Goal: Feedback & Contribution: Submit feedback/report problem

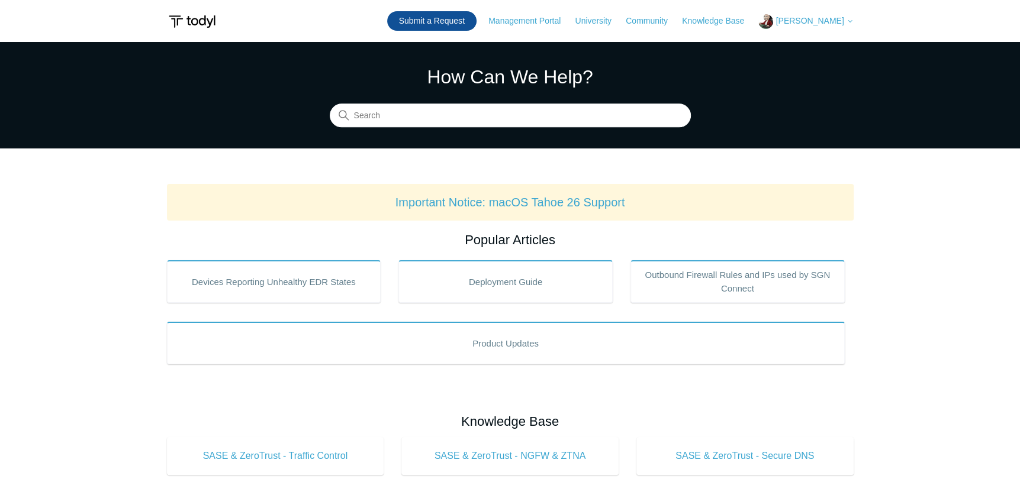
click at [468, 17] on link "Submit a Request" at bounding box center [431, 21] width 89 height 20
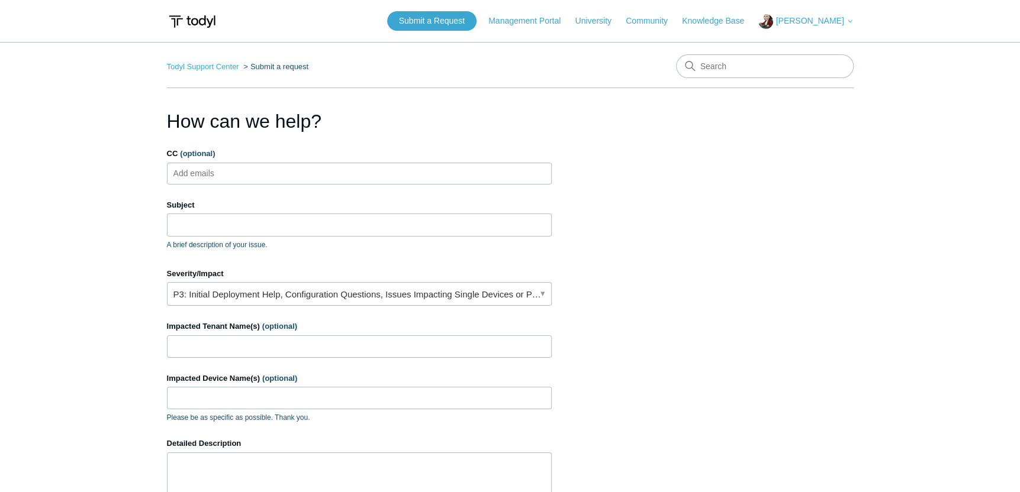
click at [311, 172] on ul "Add emails" at bounding box center [359, 174] width 385 height 22
type input "[EMAIL_ADDRESS][DOMAIN_NAME]"
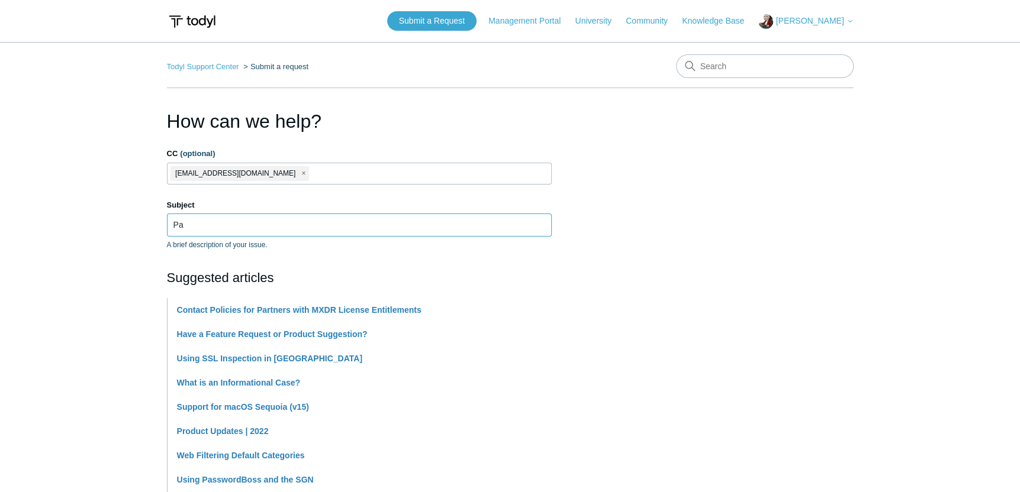
type input "P"
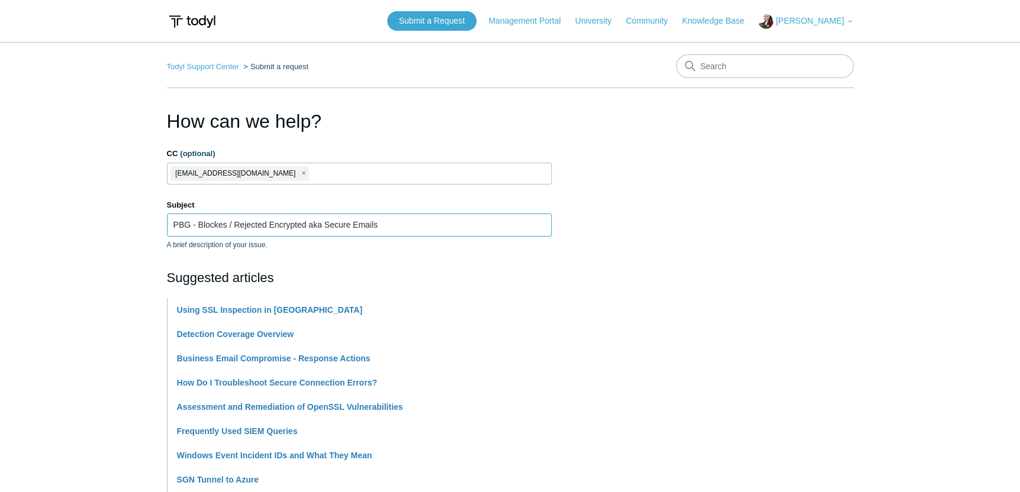
click at [227, 226] on input "PBG - Blockes / Rejected Encrypted aka Secure Emails" at bounding box center [359, 225] width 385 height 22
click at [412, 225] on input "PBG - Blocked / Rejected Encrypted aka Secure Emails" at bounding box center [359, 225] width 385 height 22
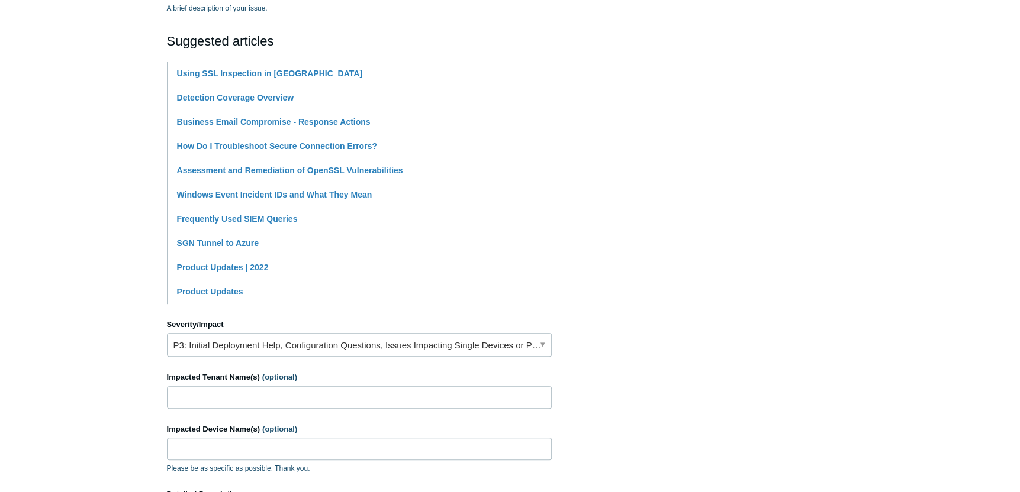
scroll to position [296, 0]
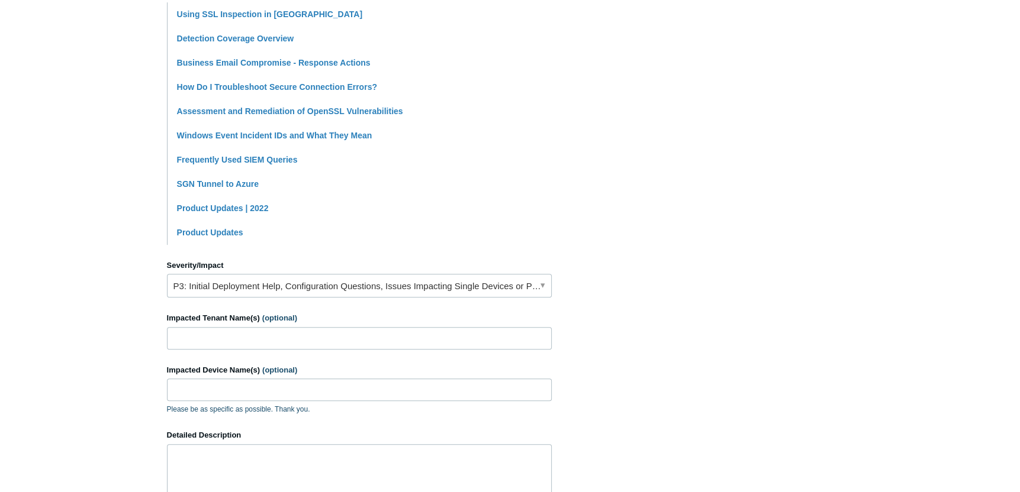
type input "PBG - Blocked / Rejected Encrypted aka Secure Emails"
click at [528, 289] on link "P3: Initial Deployment Help, Configuration Questions, Issues Impacting Single D…" at bounding box center [359, 286] width 385 height 24
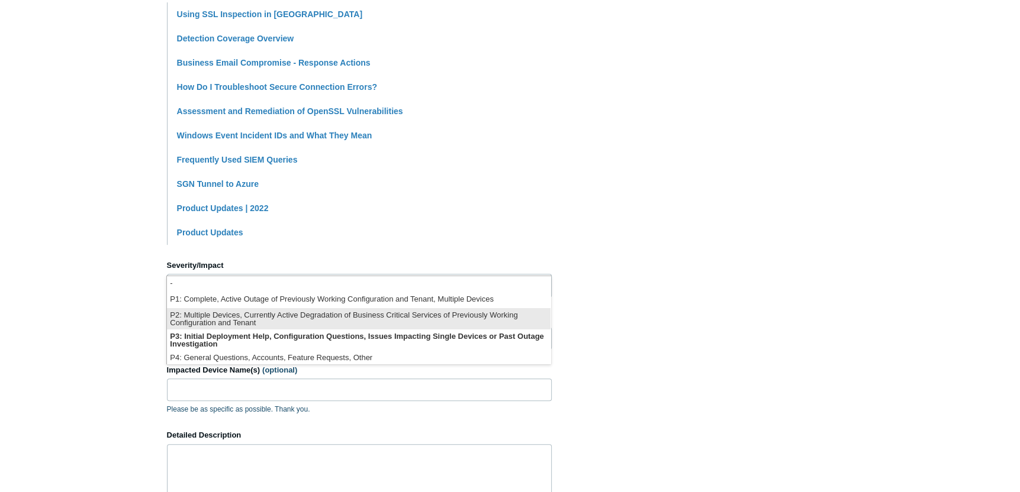
click at [494, 318] on li "P2: Multiple Devices, Currently Active Degradation of Business Critical Service…" at bounding box center [358, 318] width 383 height 21
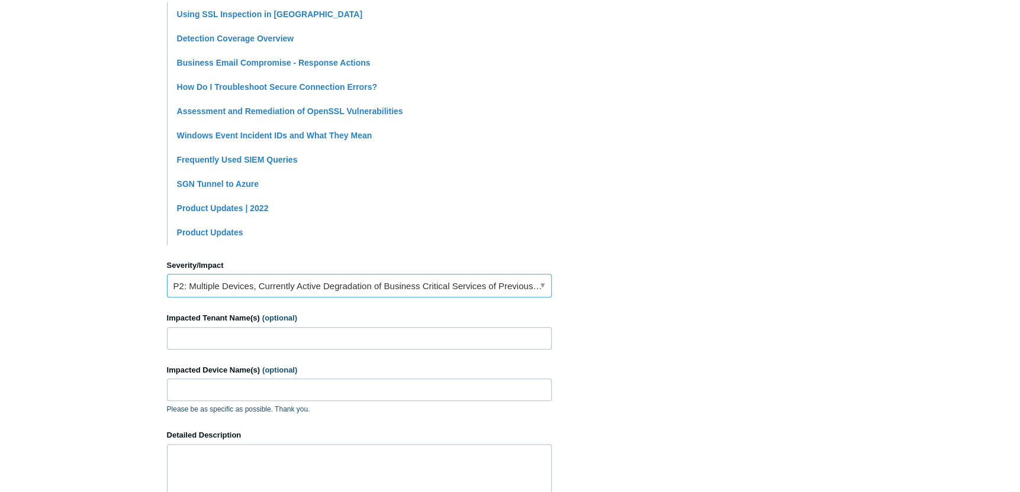
scroll to position [355, 0]
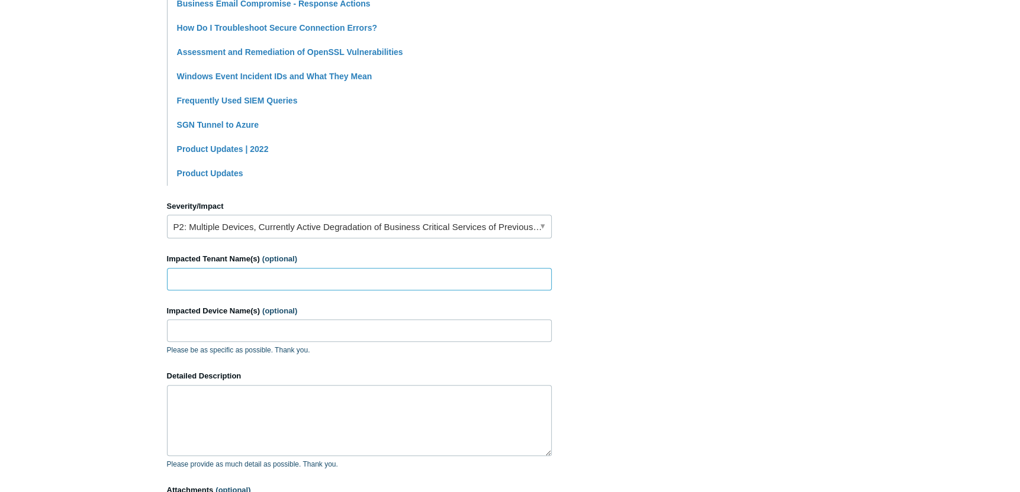
click at [448, 289] on input "Impacted Tenant Name(s) (optional)" at bounding box center [359, 279] width 385 height 22
type input "Partners Benefit Group"
type input "DESKTOP-H2AU0GN"
drag, startPoint x: 369, startPoint y: 340, endPoint x: 27, endPoint y: 323, distance: 342.5
click at [27, 323] on main "Todyl Support Center Submit a request How can we help? CC (optional) [EMAIL_ADD…" at bounding box center [510, 136] width 1020 height 898
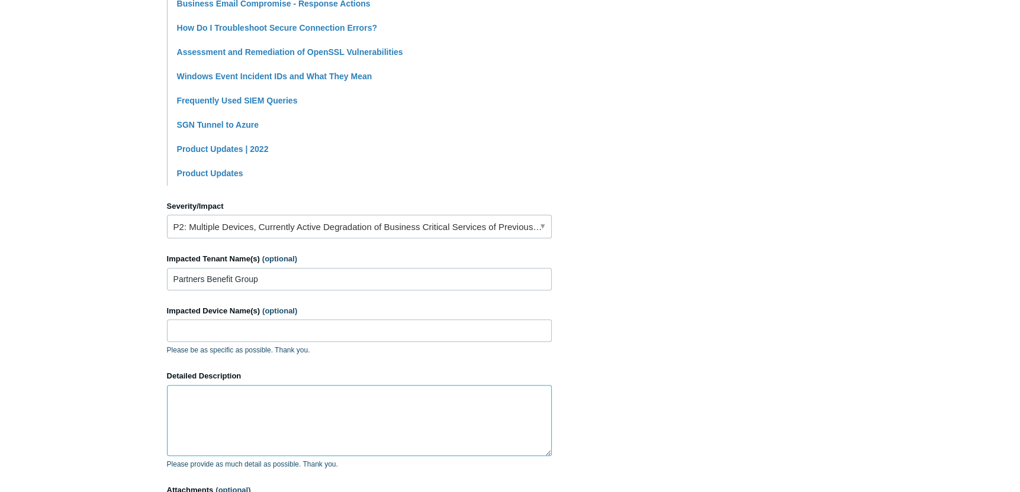
click at [221, 402] on textarea "Detailed Description" at bounding box center [359, 420] width 385 height 71
click at [278, 406] on textarea "Detailed Description" at bounding box center [359, 420] width 385 height 71
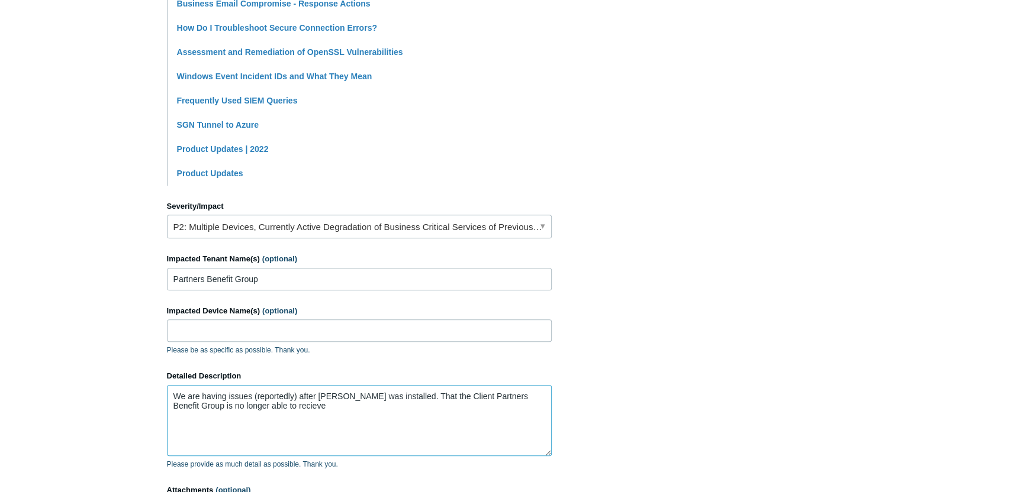
drag, startPoint x: 427, startPoint y: 397, endPoint x: 430, endPoint y: 409, distance: 12.8
click at [427, 396] on textarea "We are having issues (reportedly) after [PERSON_NAME] was installed. That the C…" at bounding box center [359, 420] width 385 height 71
click at [299, 406] on textarea "We are having issues (reportedly) after [PERSON_NAME] was installed. That the c…" at bounding box center [359, 420] width 385 height 71
click at [450, 402] on textarea "We are having issues (reportedly) after [PERSON_NAME] was installed. That the c…" at bounding box center [359, 420] width 385 height 71
click at [475, 414] on textarea "We are having issues (reportedly) after [PERSON_NAME] was installed. That the c…" at bounding box center [359, 420] width 385 height 71
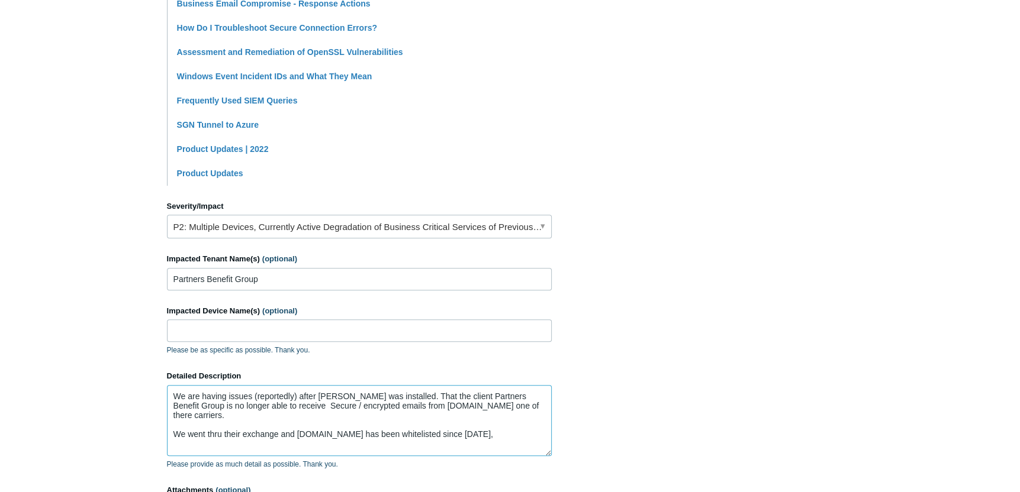
scroll to position [473, 0]
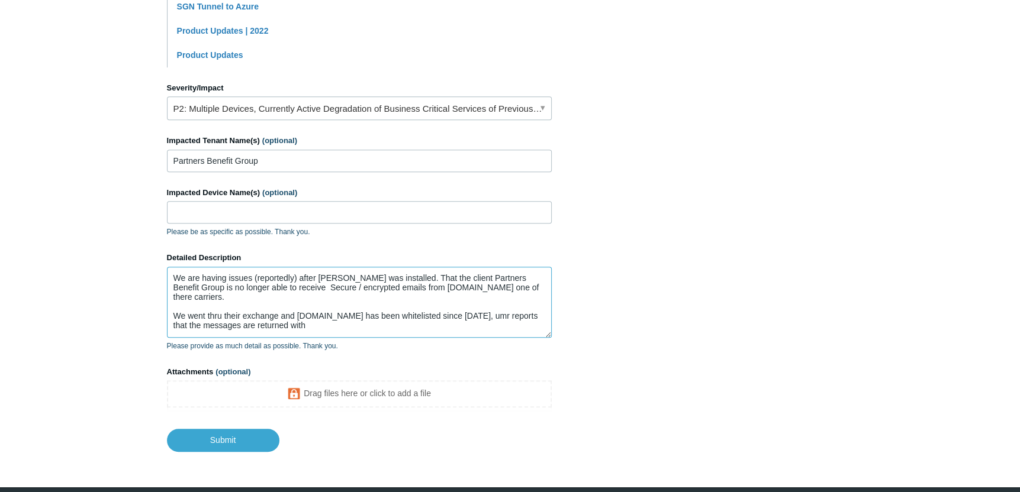
paste textarea "550 4.4.7"
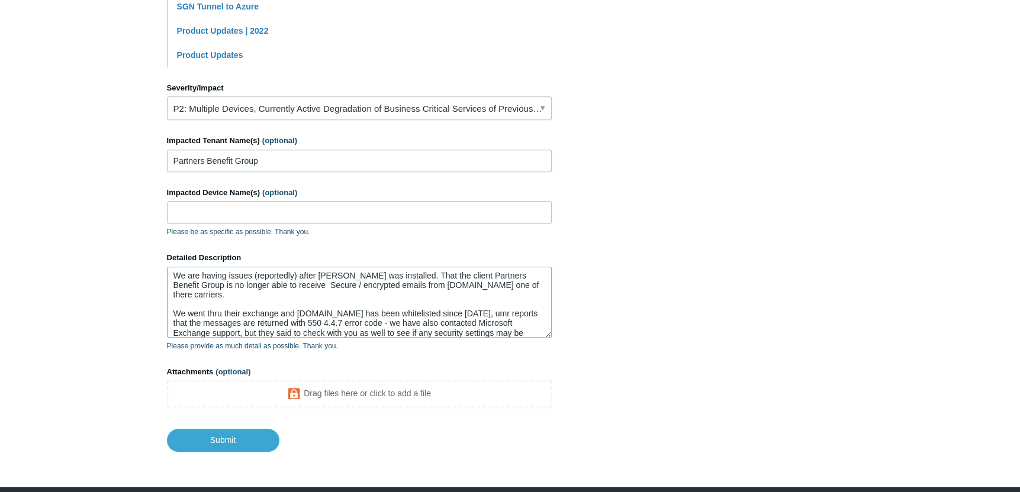
click at [529, 273] on textarea "We are having issues (reportedly) after [PERSON_NAME] was installed. That the c…" at bounding box center [359, 302] width 385 height 71
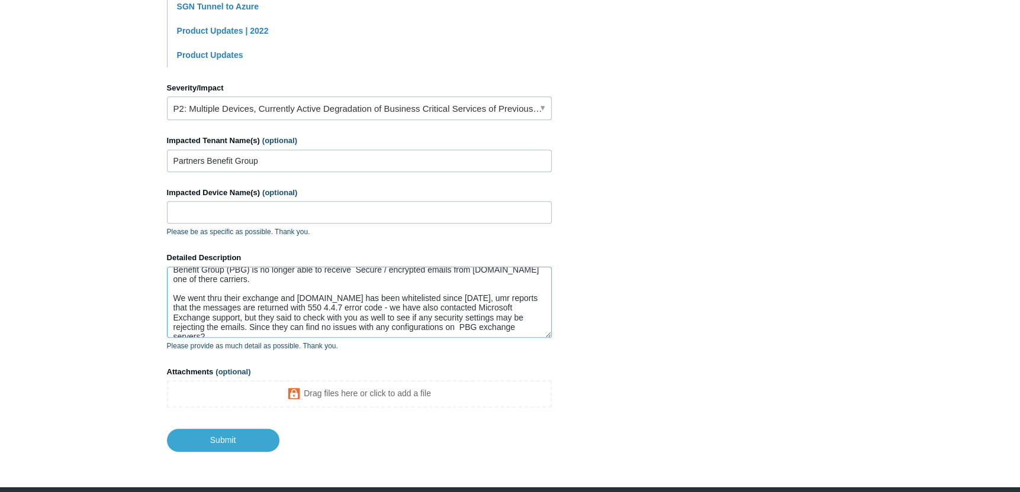
click at [515, 325] on textarea "We are having issues (reportedly) after [PERSON_NAME] was installed. That the c…" at bounding box center [359, 302] width 385 height 71
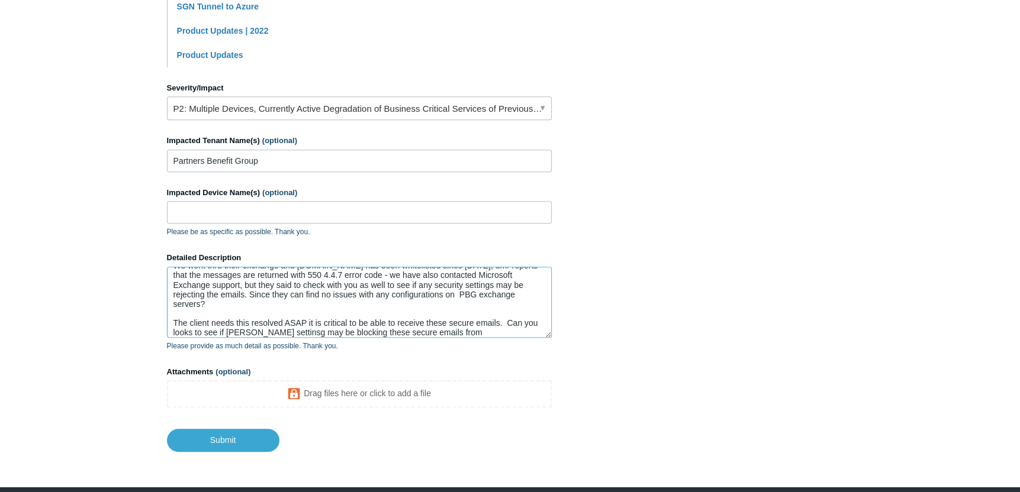
scroll to position [59, 0]
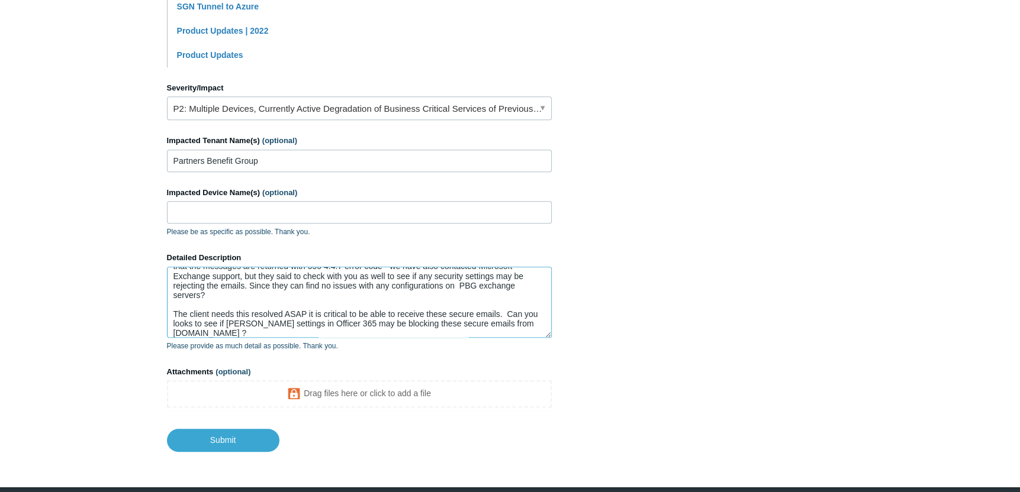
drag, startPoint x: 328, startPoint y: 314, endPoint x: 334, endPoint y: 320, distance: 8.0
click at [328, 315] on textarea "We are having issues (reportedly) after [PERSON_NAME] was installed. That the c…" at bounding box center [359, 302] width 385 height 71
click at [276, 331] on textarea "We are having issues (reportedly) after [PERSON_NAME] was installed. That the c…" at bounding box center [359, 302] width 385 height 71
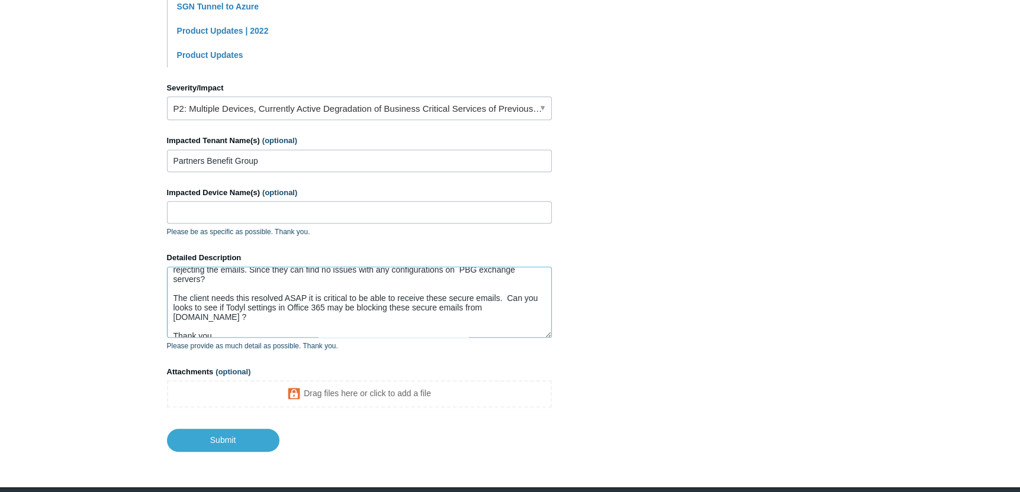
click at [399, 314] on textarea "We are having issues (reportedly) after [PERSON_NAME] was installed. That the c…" at bounding box center [359, 302] width 385 height 71
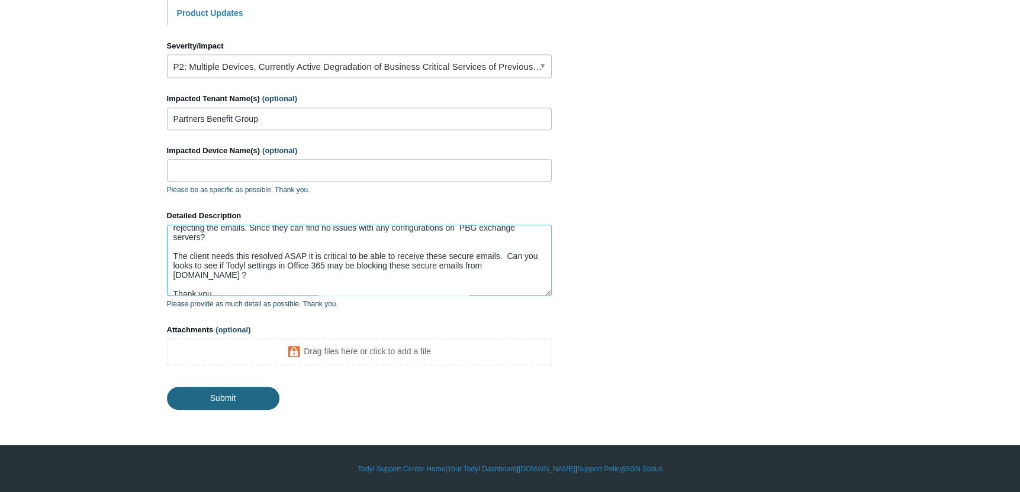
type textarea "We are having issues (reportedly) after [PERSON_NAME] was installed. That the c…"
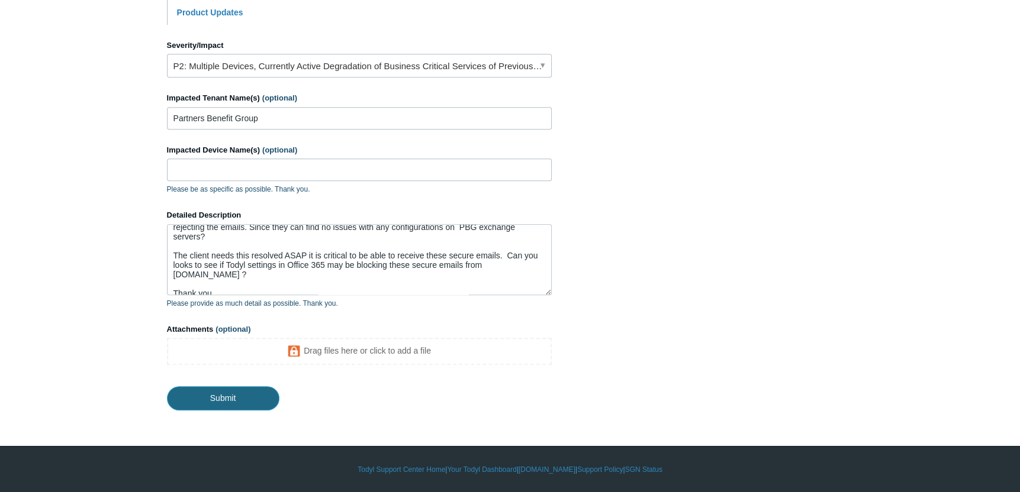
click at [234, 402] on input "Submit" at bounding box center [223, 398] width 112 height 24
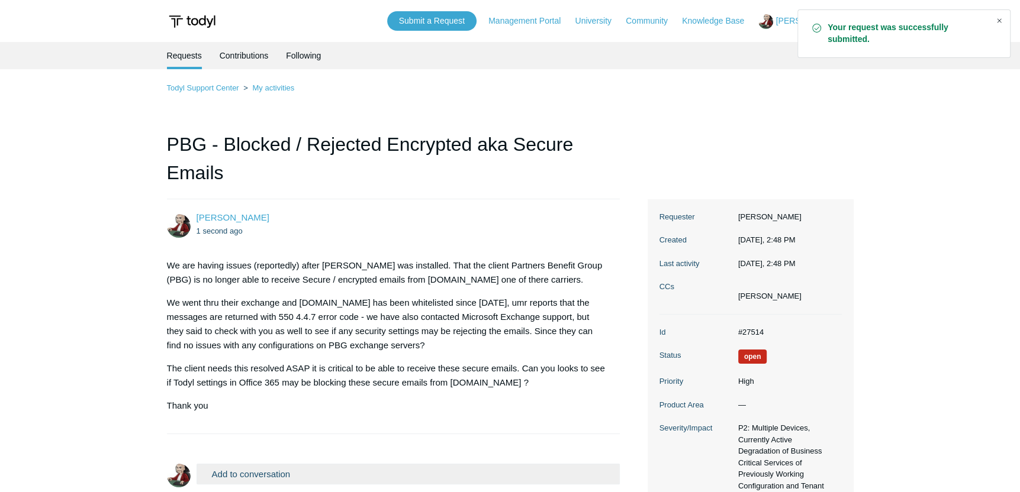
click at [1000, 23] on div "Close" at bounding box center [999, 20] width 17 height 17
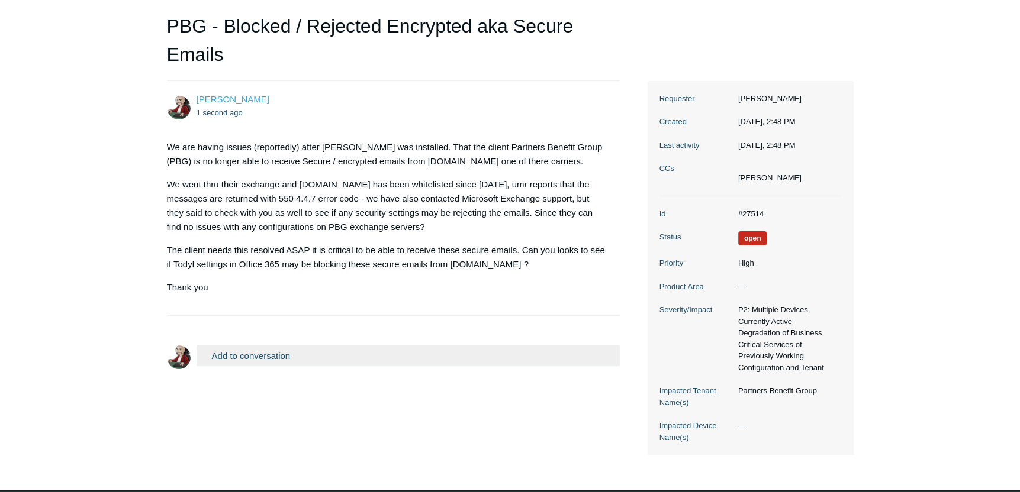
scroll to position [163, 0]
